Goal: Check status: Check status

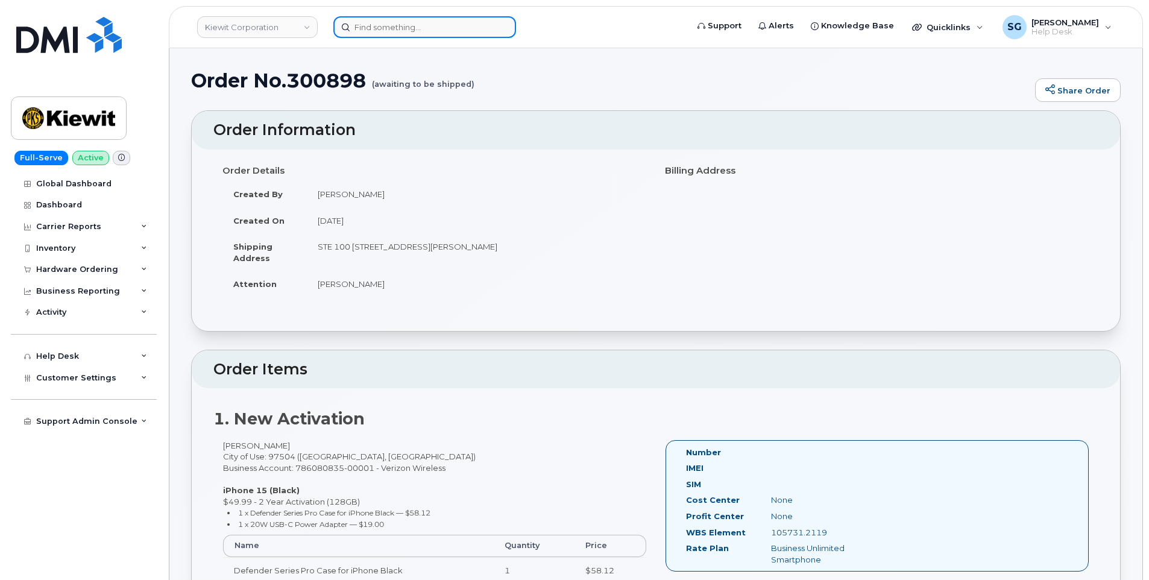
click at [452, 32] on input at bounding box center [424, 27] width 183 height 22
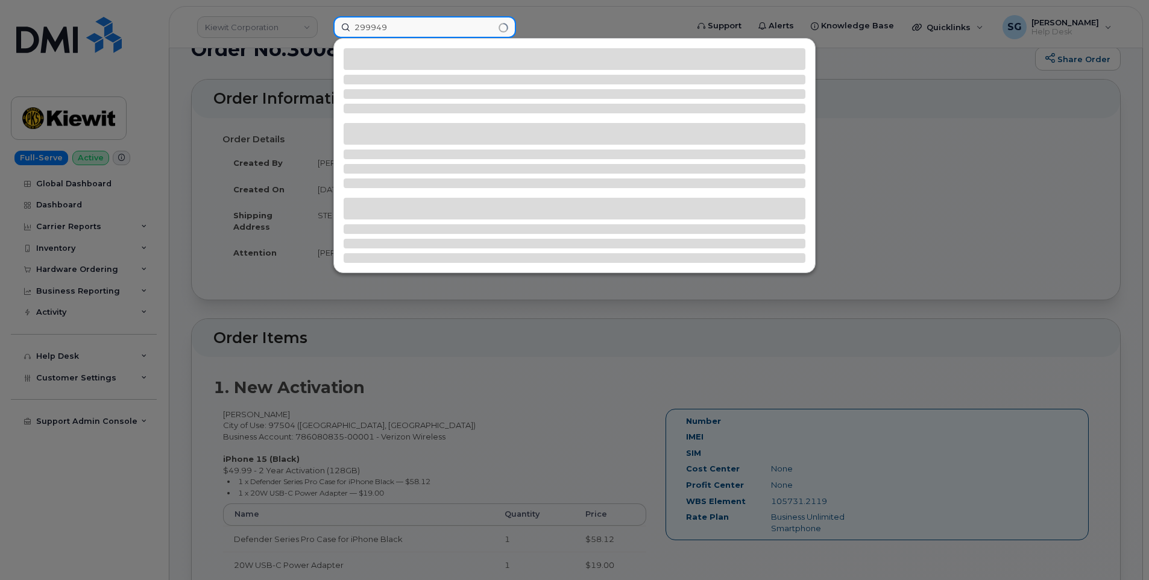
scroll to position [60, 0]
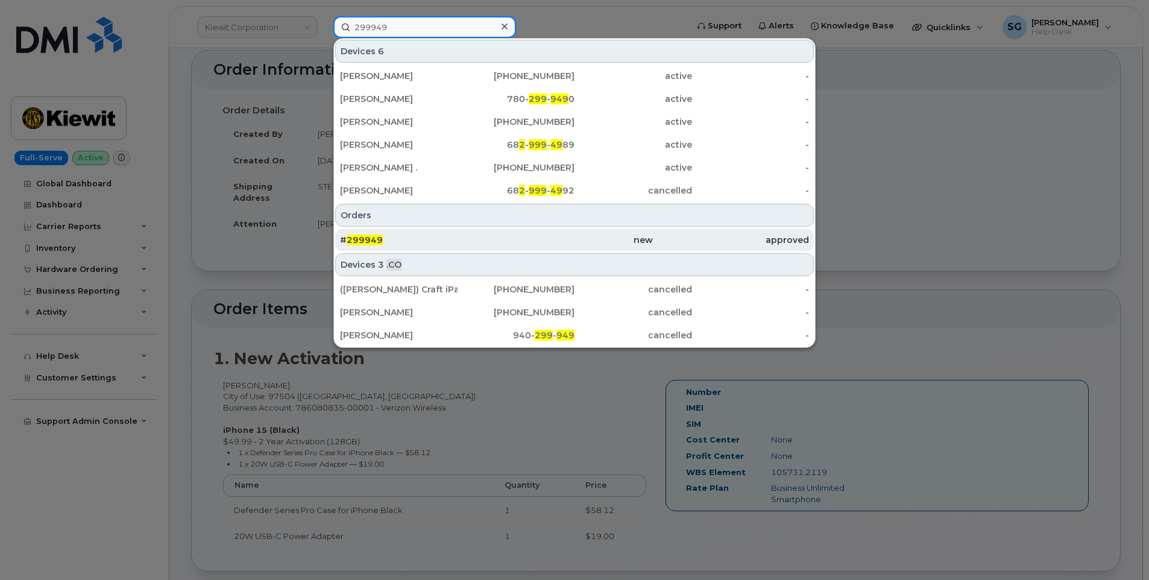
type input "299949"
click at [528, 229] on link "# 299949 new approved" at bounding box center [574, 240] width 479 height 22
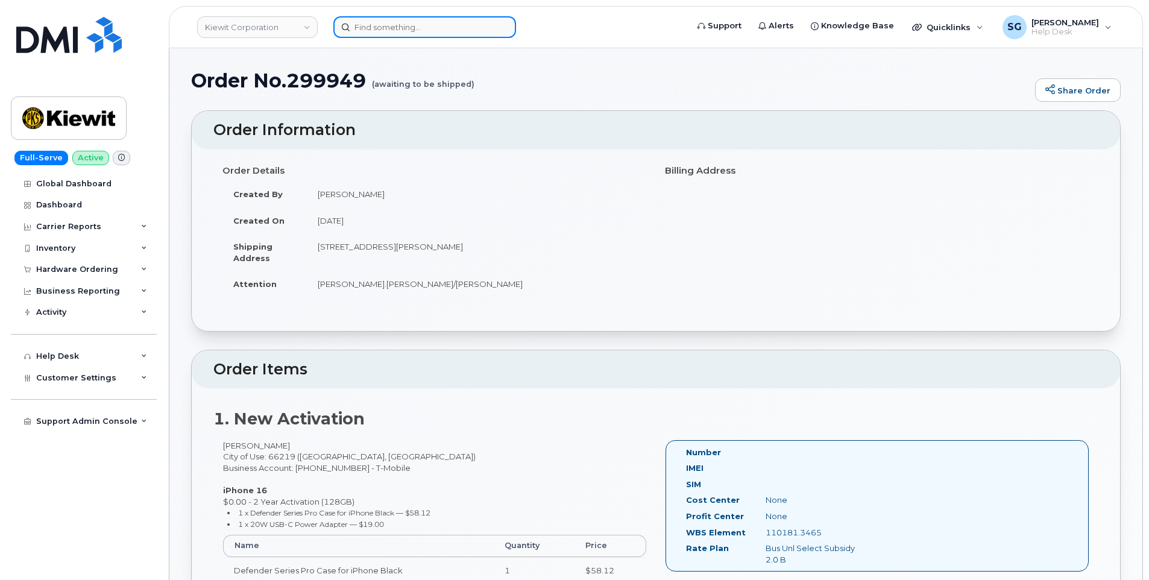
click at [404, 28] on input at bounding box center [424, 27] width 183 height 22
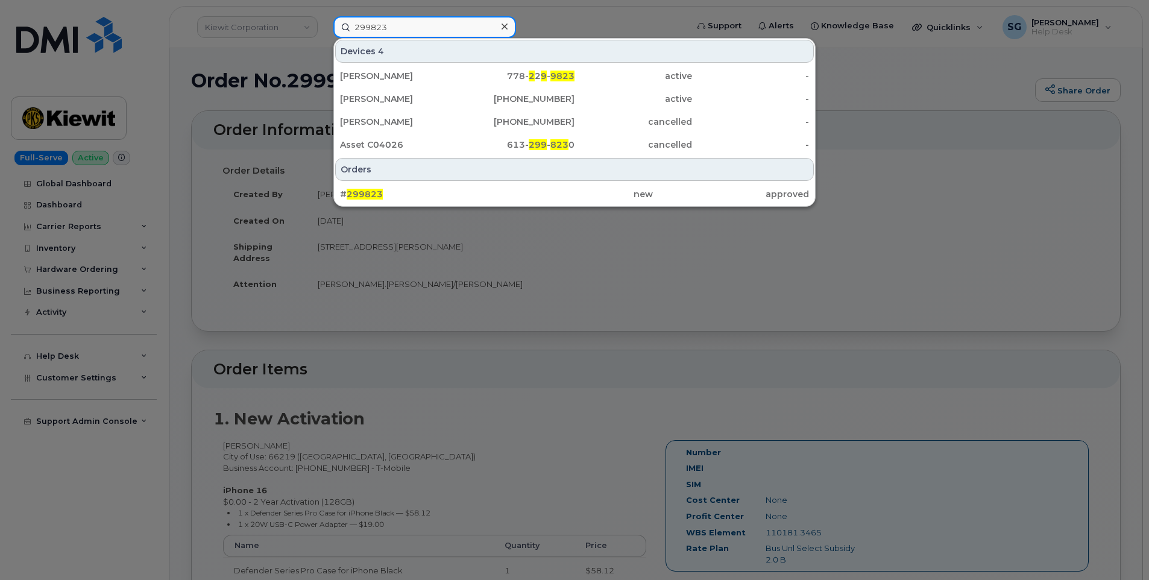
type input "299823"
click at [531, 208] on div at bounding box center [574, 290] width 1149 height 580
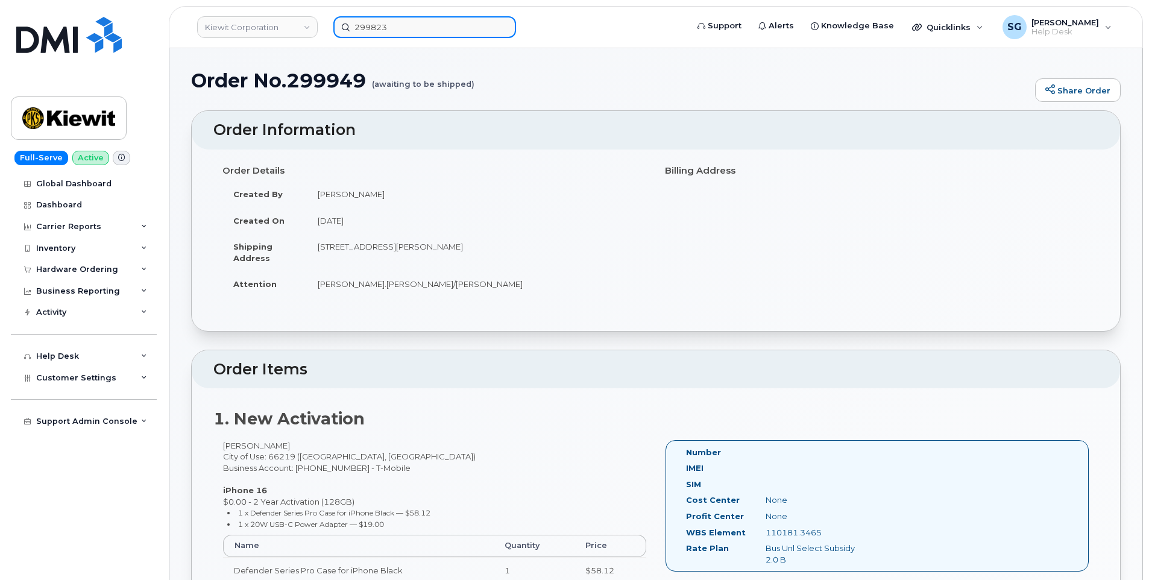
click at [431, 33] on input "299823" at bounding box center [424, 27] width 183 height 22
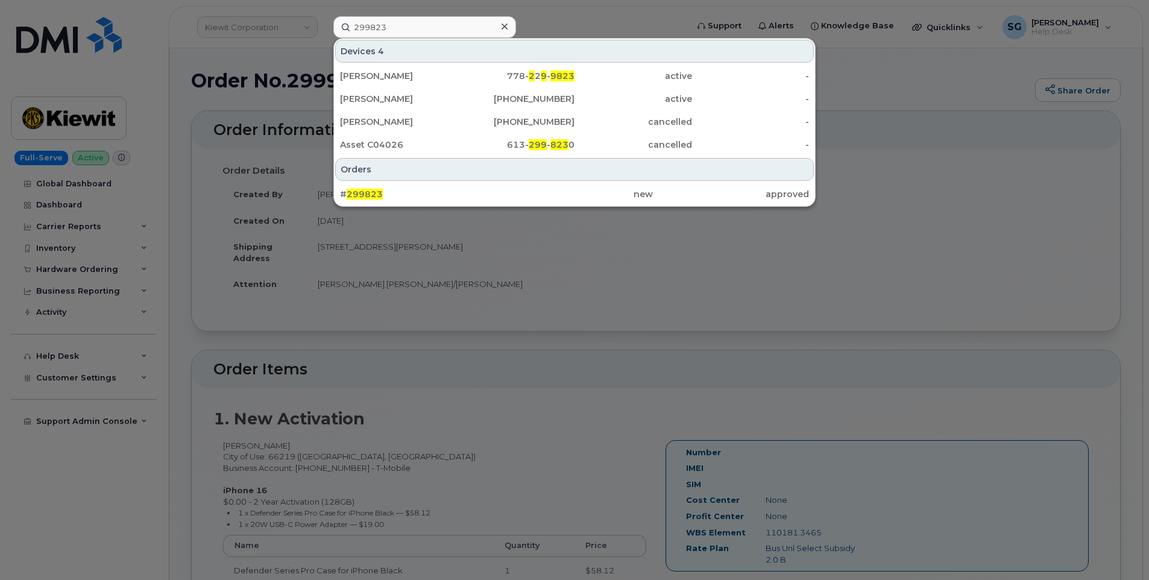
click at [460, 182] on div "Orders # 299823 new approved" at bounding box center [574, 181] width 481 height 49
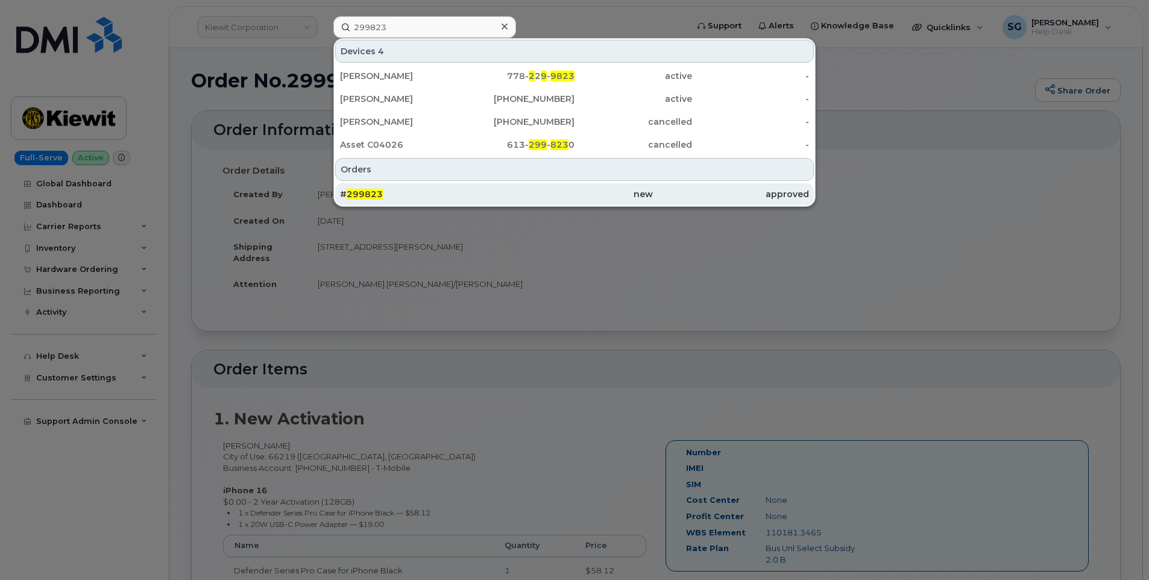
click at [597, 202] on div "new" at bounding box center [574, 194] width 156 height 22
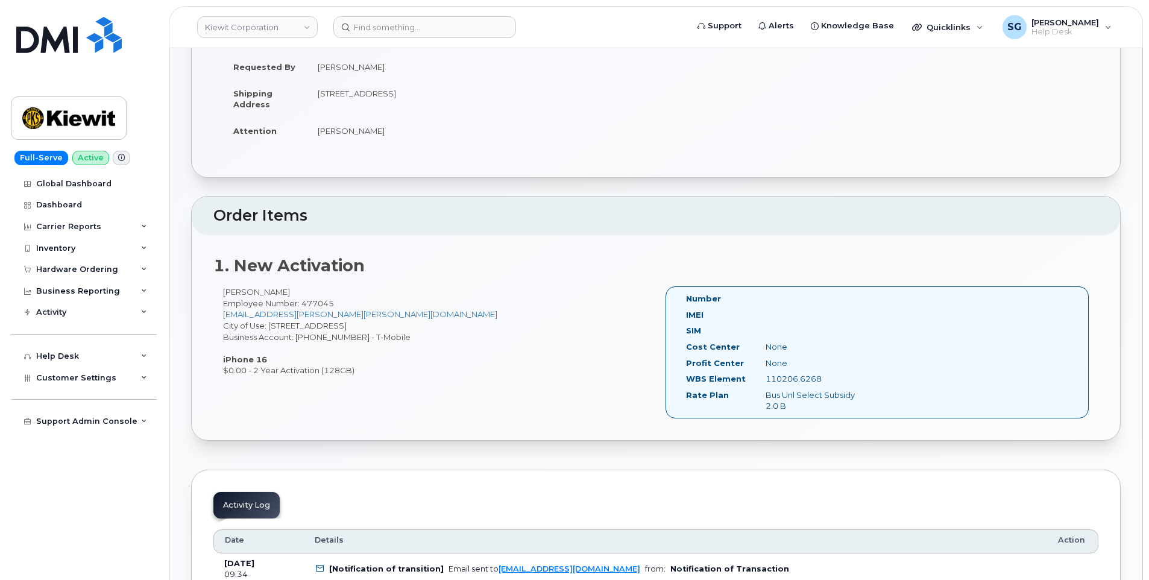
scroll to position [181, 0]
